Goal: Transaction & Acquisition: Purchase product/service

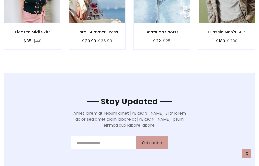
scroll to position [760, 0]
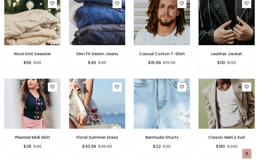
click at [129, 83] on div "Bermuda Shorts $22 $25" at bounding box center [161, 121] width 65 height 84
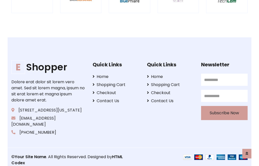
scroll to position [961, 0]
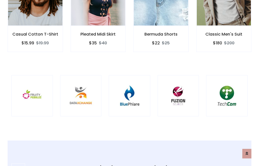
click at [129, 83] on img at bounding box center [129, 96] width 29 height 29
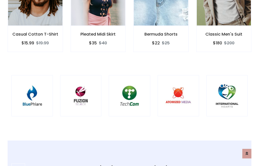
click at [129, 83] on img at bounding box center [129, 96] width 29 height 29
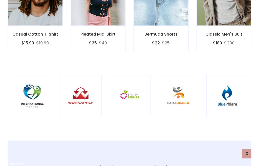
click at [129, 83] on img at bounding box center [129, 96] width 29 height 29
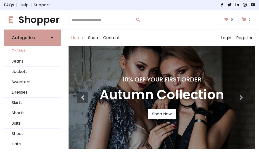
click at [32, 51] on link "T-Shirts" at bounding box center [32, 51] width 57 height 10
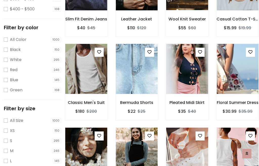
scroll to position [47, 0]
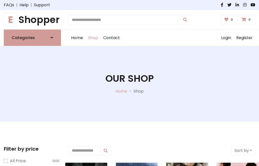
click at [32, 20] on h1 "E Shopper" at bounding box center [32, 19] width 57 height 11
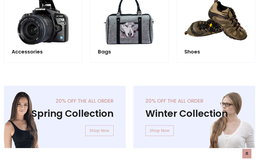
scroll to position [491, 0]
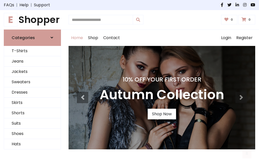
scroll to position [166, 0]
